Goal: Information Seeking & Learning: Learn about a topic

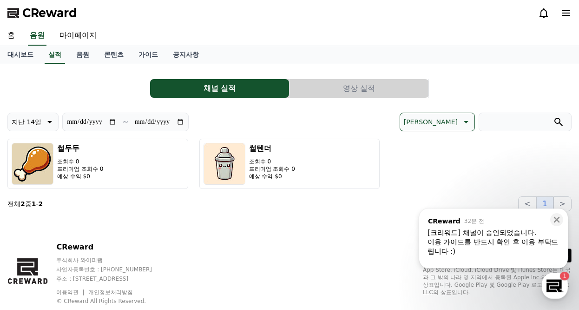
click at [356, 87] on button "영상 실적" at bounding box center [359, 88] width 139 height 19
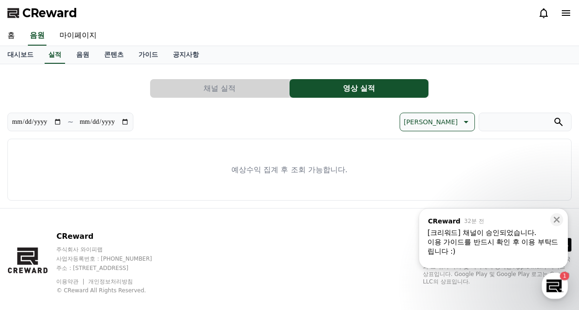
drag, startPoint x: 214, startPoint y: 88, endPoint x: 207, endPoint y: 89, distance: 7.0
click at [213, 89] on button "채널 실적" at bounding box center [219, 88] width 139 height 19
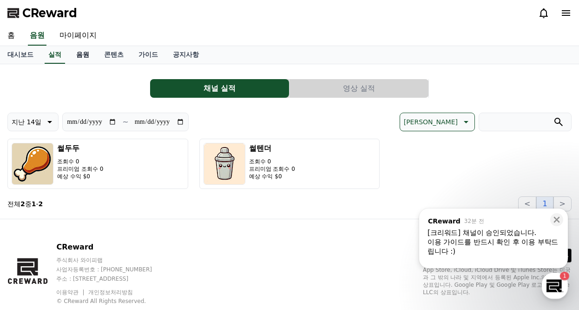
click at [84, 59] on link "음원" at bounding box center [83, 55] width 28 height 18
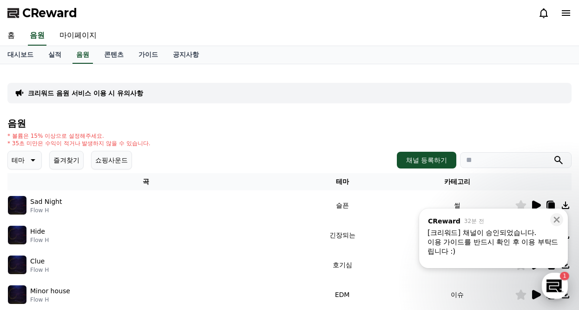
click at [556, 288] on div "button" at bounding box center [555, 286] width 26 height 26
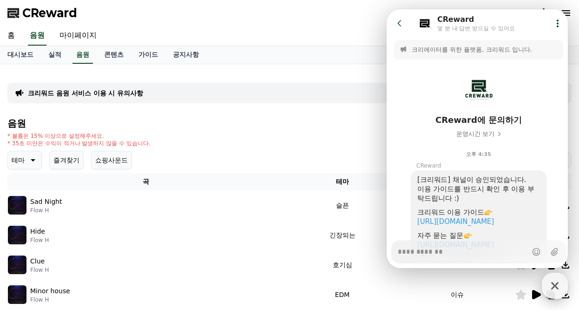
scroll to position [108, 0]
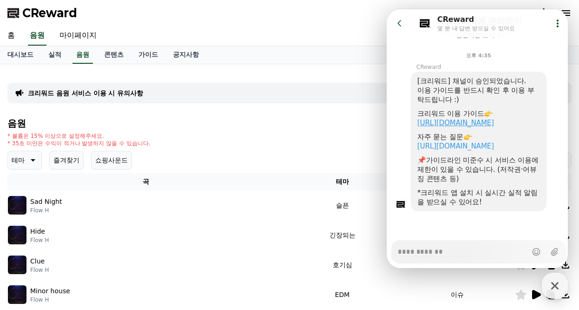
click at [486, 119] on link "[URL][DOMAIN_NAME]" at bounding box center [456, 123] width 77 height 8
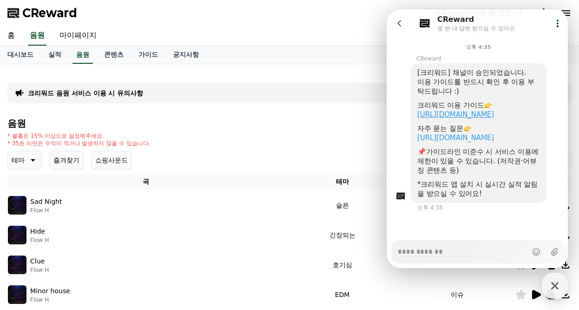
scroll to position [116, 0]
click at [63, 160] on button "즐겨찾기" at bounding box center [66, 160] width 34 height 19
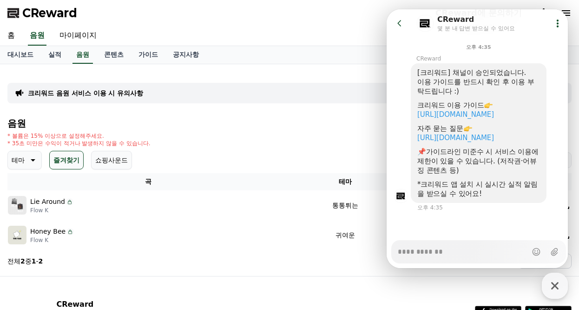
scroll to position [82, 0]
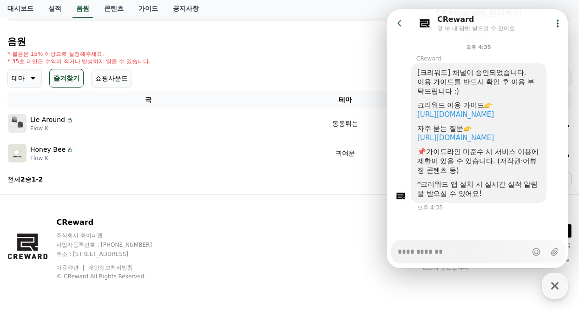
click at [132, 168] on div "음원 * 볼륨은 15% 이상으로 설정해주세요. * 35초 미만은 수익이 적거나 발생하지 않을 수 있습니다. 테마 즐겨찾기 쇼핑사운드 채널 등록…" at bounding box center [289, 111] width 565 height 150
click at [556, 284] on icon "button" at bounding box center [555, 285] width 17 height 17
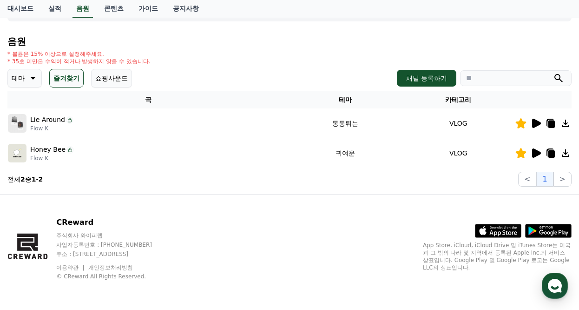
click at [539, 124] on icon at bounding box center [536, 123] width 9 height 9
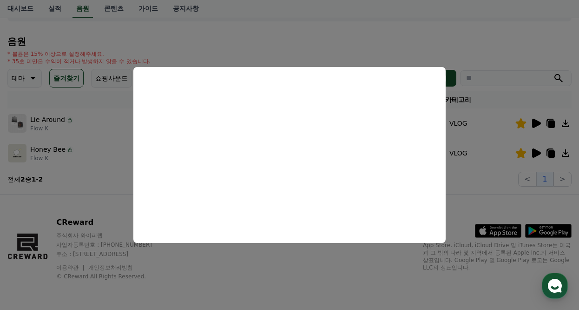
drag, startPoint x: 484, startPoint y: 184, endPoint x: 500, endPoint y: 172, distance: 20.3
click at [484, 184] on button "close modal" at bounding box center [289, 155] width 579 height 310
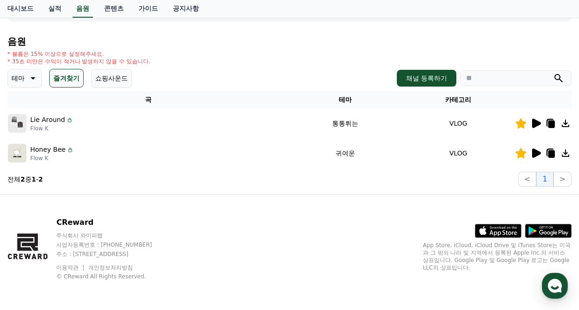
click at [539, 152] on icon at bounding box center [536, 152] width 9 height 9
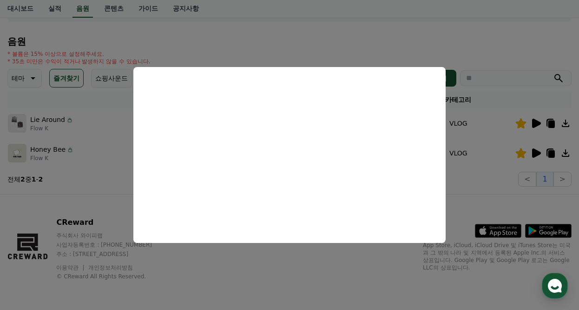
click at [474, 179] on button "close modal" at bounding box center [289, 155] width 579 height 310
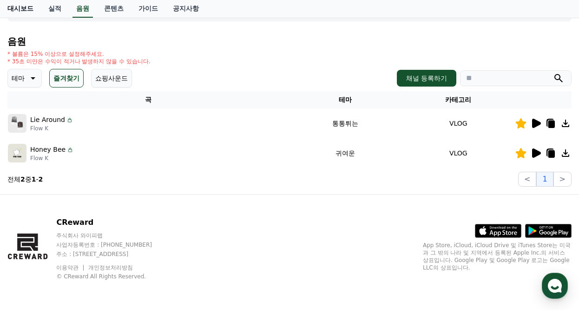
type textarea "*"
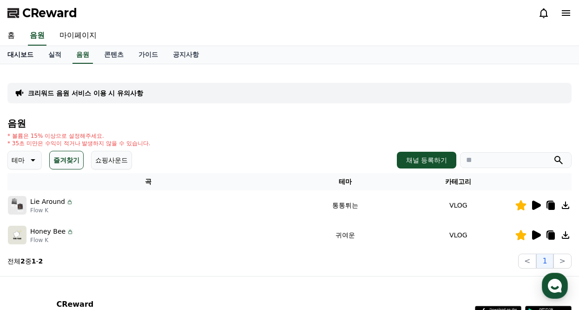
click at [24, 57] on link "대시보드" at bounding box center [20, 55] width 41 height 18
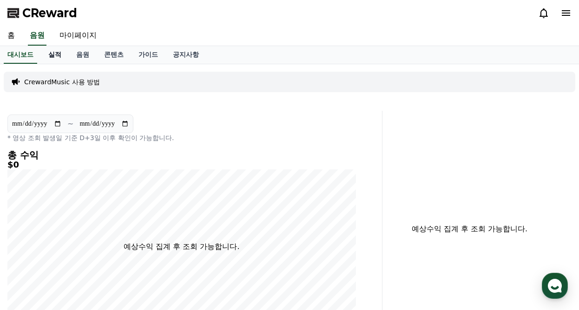
click at [56, 55] on link "실적" at bounding box center [55, 55] width 28 height 18
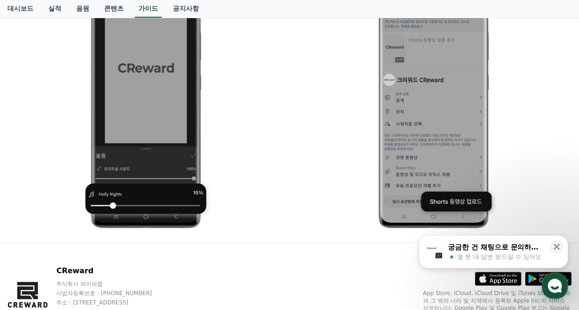
scroll to position [1118, 0]
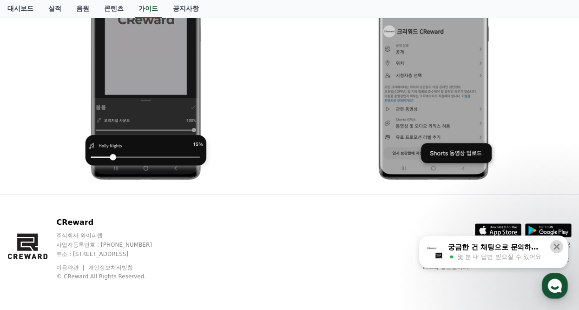
click at [555, 244] on icon at bounding box center [557, 247] width 6 height 6
